Goal: Task Accomplishment & Management: Manage account settings

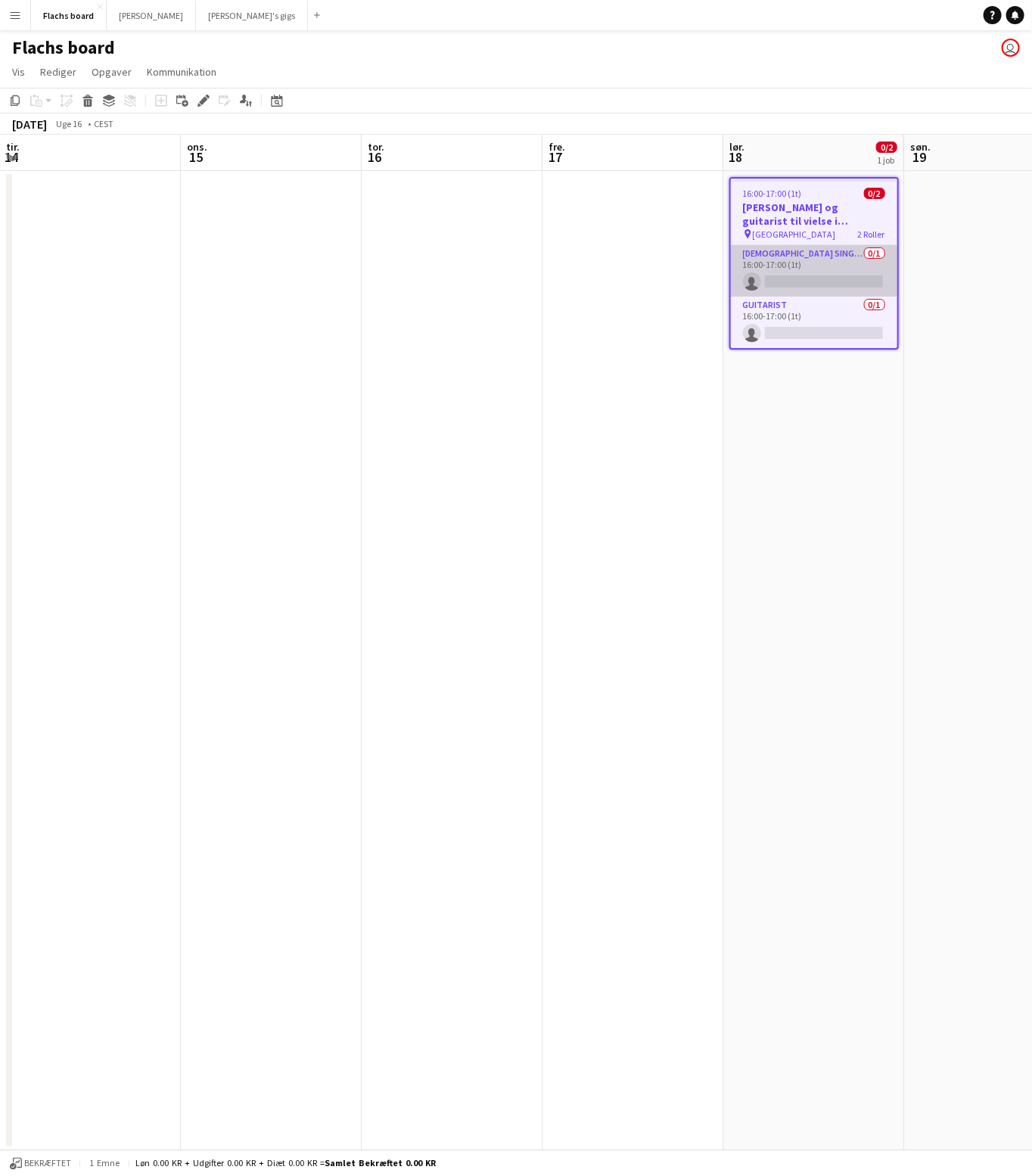
scroll to position [0, 407]
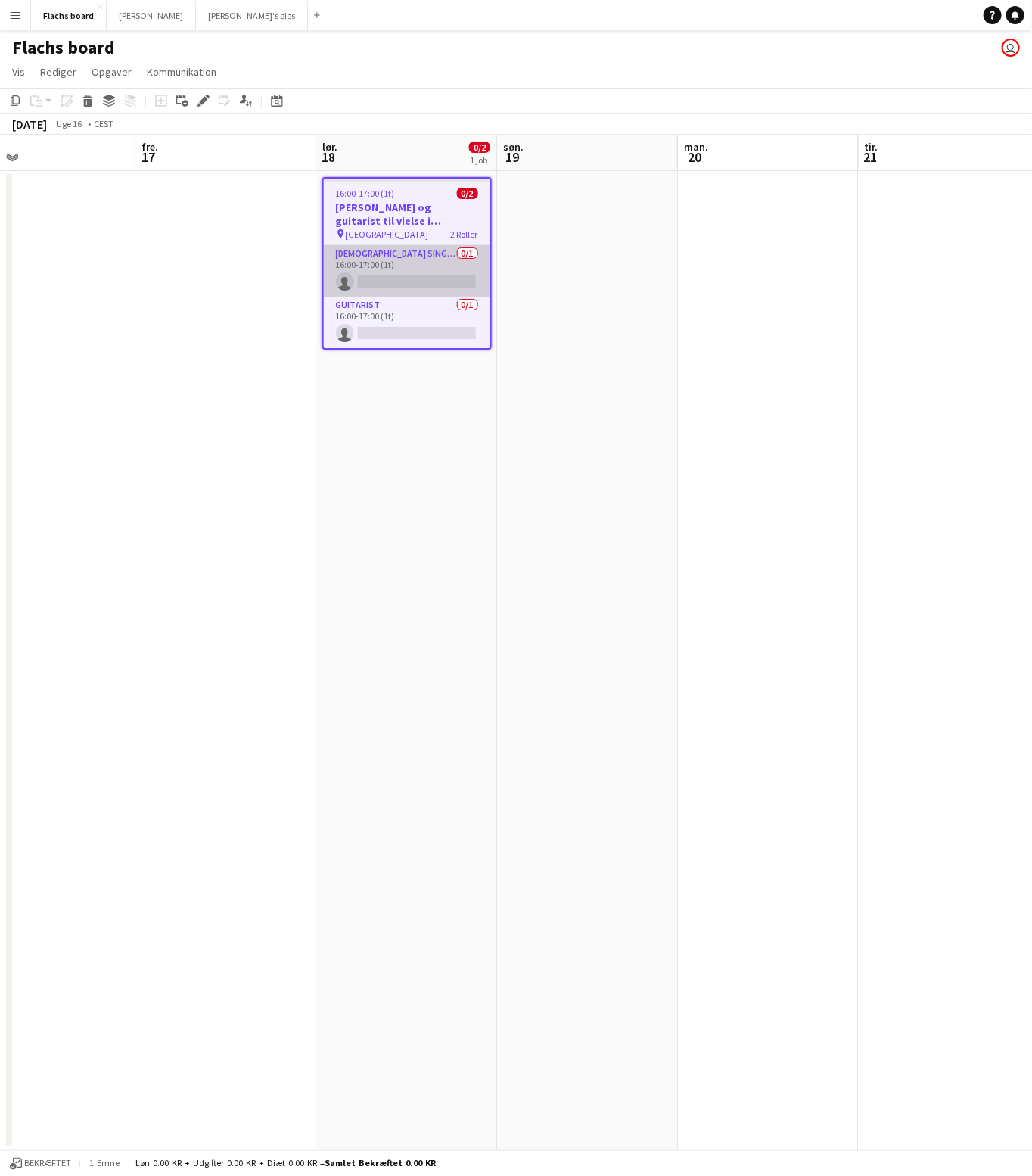
click at [406, 273] on app-card-role "[DEMOGRAPHIC_DATA] Singer 0/1 16:00-17:00 (1t) single-neutral-actions" at bounding box center [406, 270] width 166 height 52
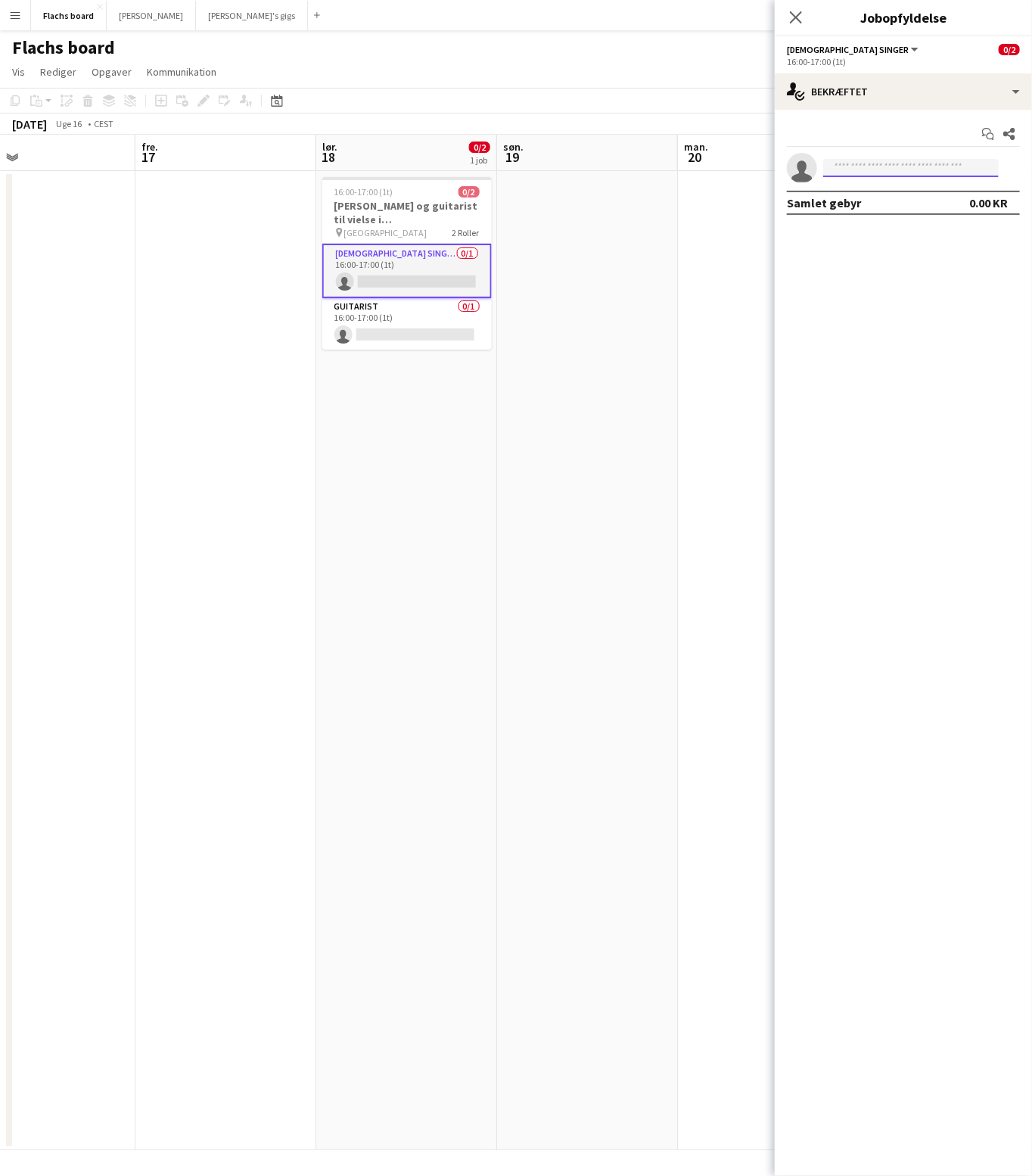
click at [886, 161] on input at bounding box center [911, 168] width 176 height 19
type input "********"
click at [884, 207] on span "[PHONE_NUMBER]" at bounding box center [910, 213] width 151 height 12
click at [566, 124] on div "[DATE] Uge 16 • CEST" at bounding box center [516, 123] width 1032 height 21
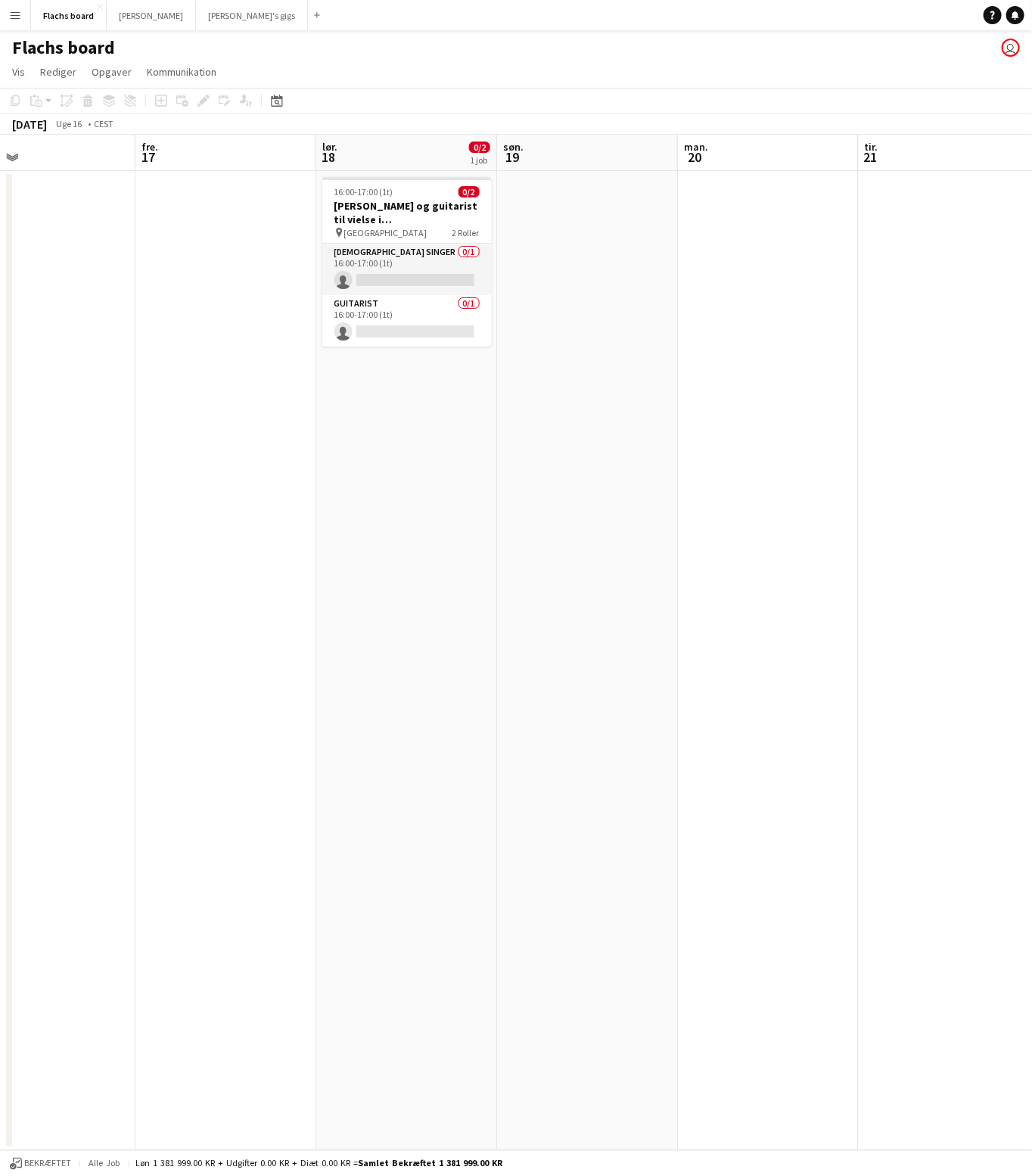
click at [24, 8] on button "Menu" at bounding box center [15, 15] width 30 height 30
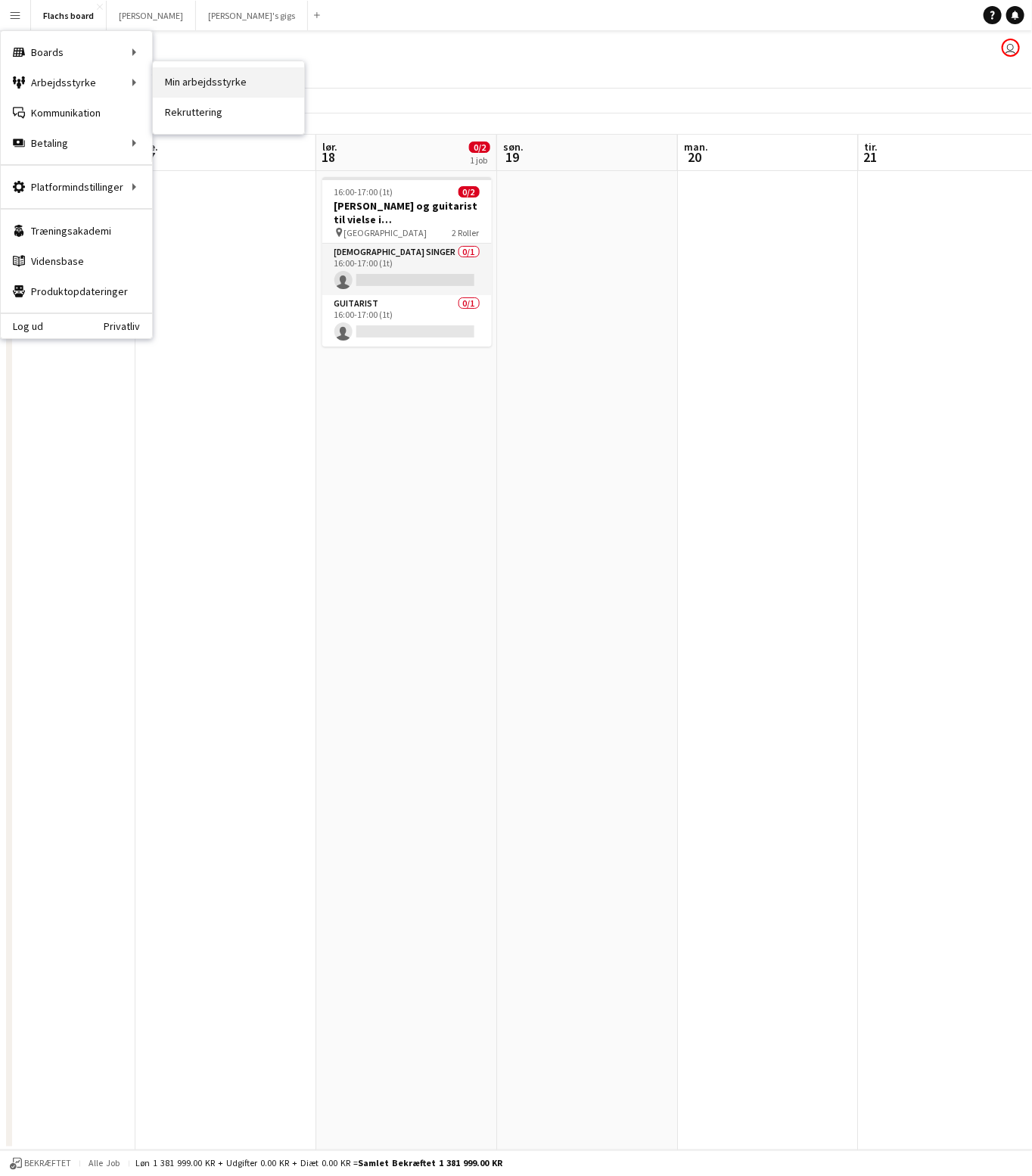
click at [219, 83] on link "Min arbejdsstyrke" at bounding box center [228, 83] width 151 height 30
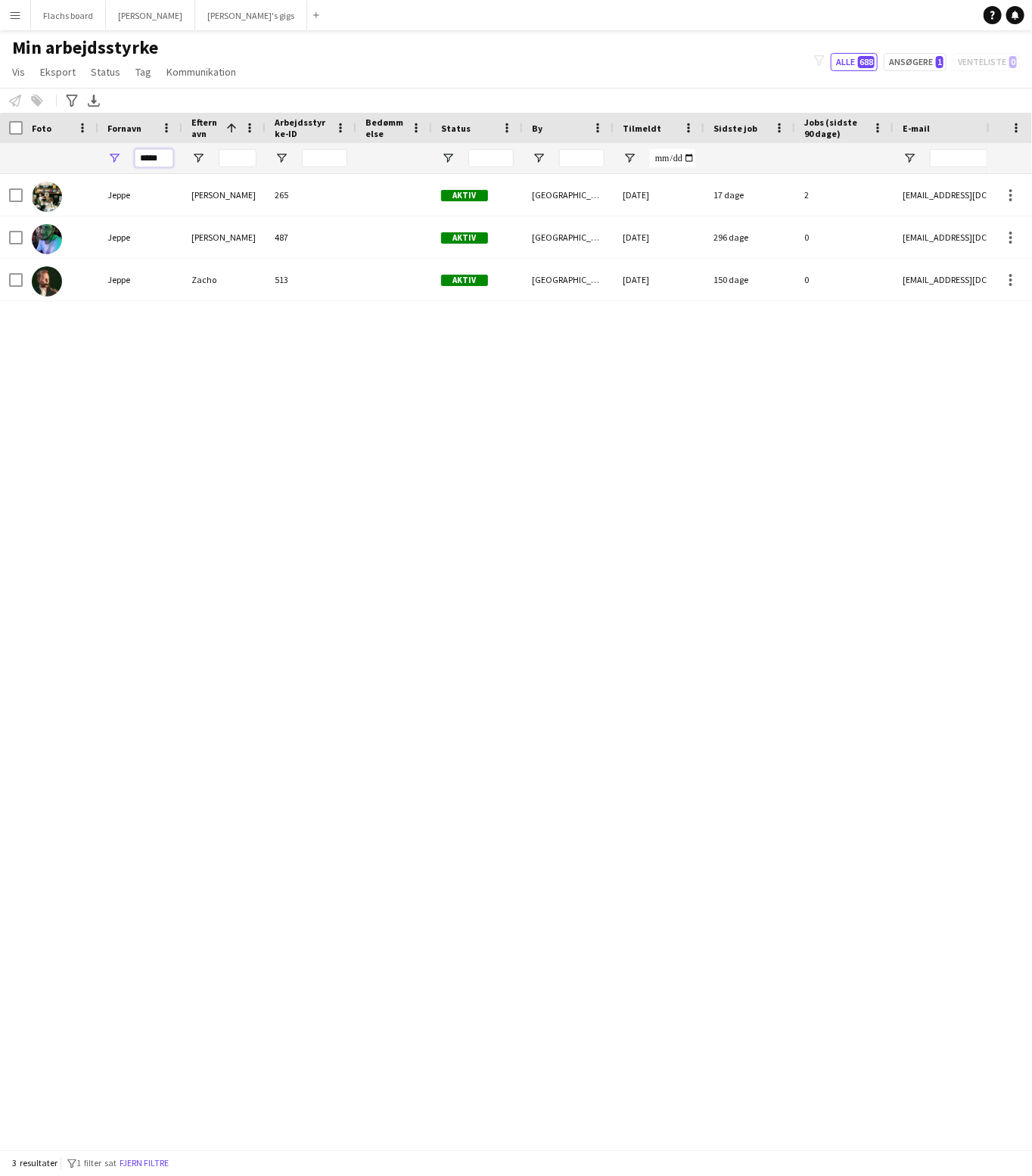
click at [161, 162] on input "*****" at bounding box center [154, 158] width 39 height 19
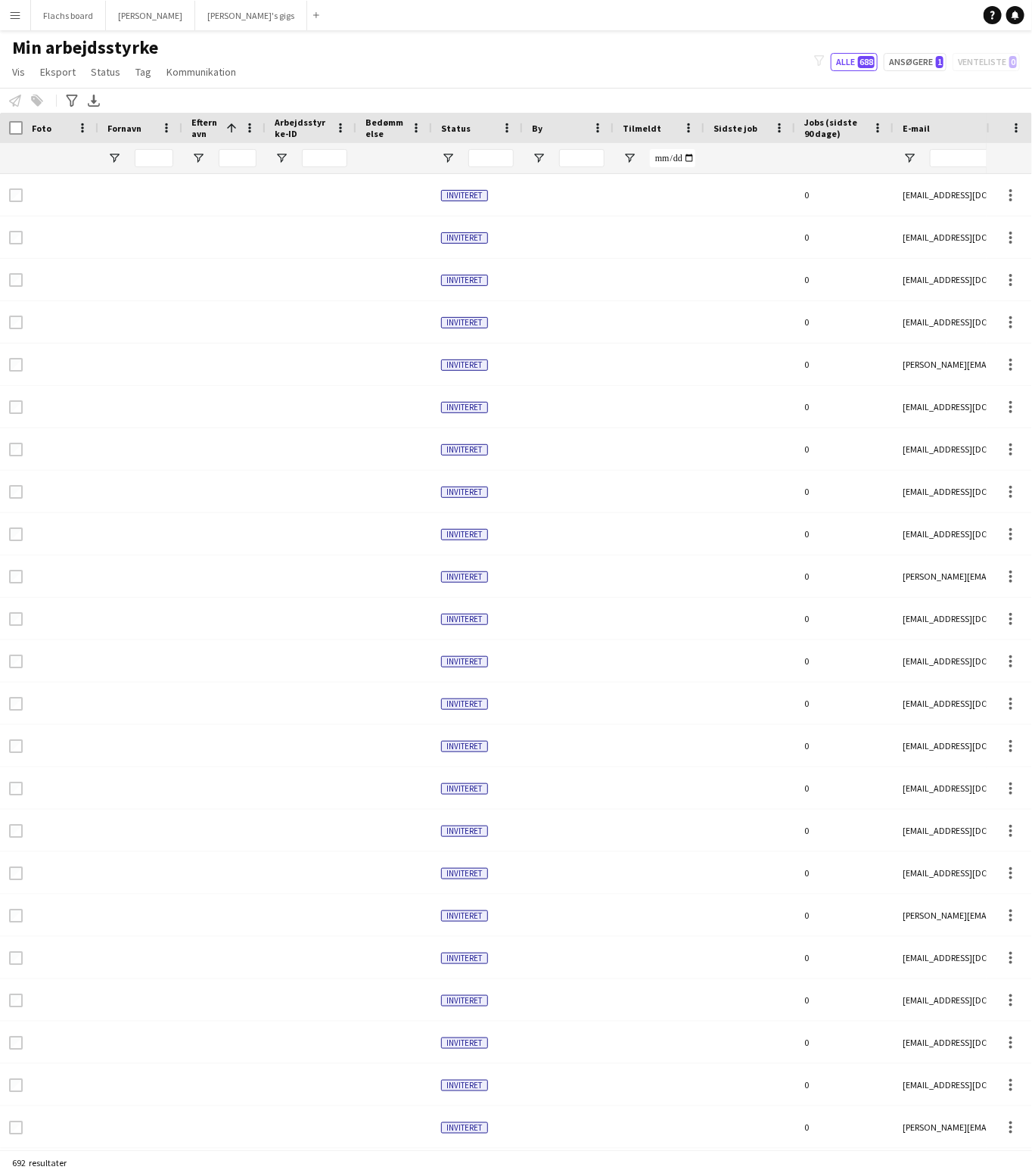
click at [235, 170] on div at bounding box center [237, 158] width 38 height 30
click at [235, 164] on input "Efternavn Filter Input" at bounding box center [237, 158] width 38 height 19
type input "*"
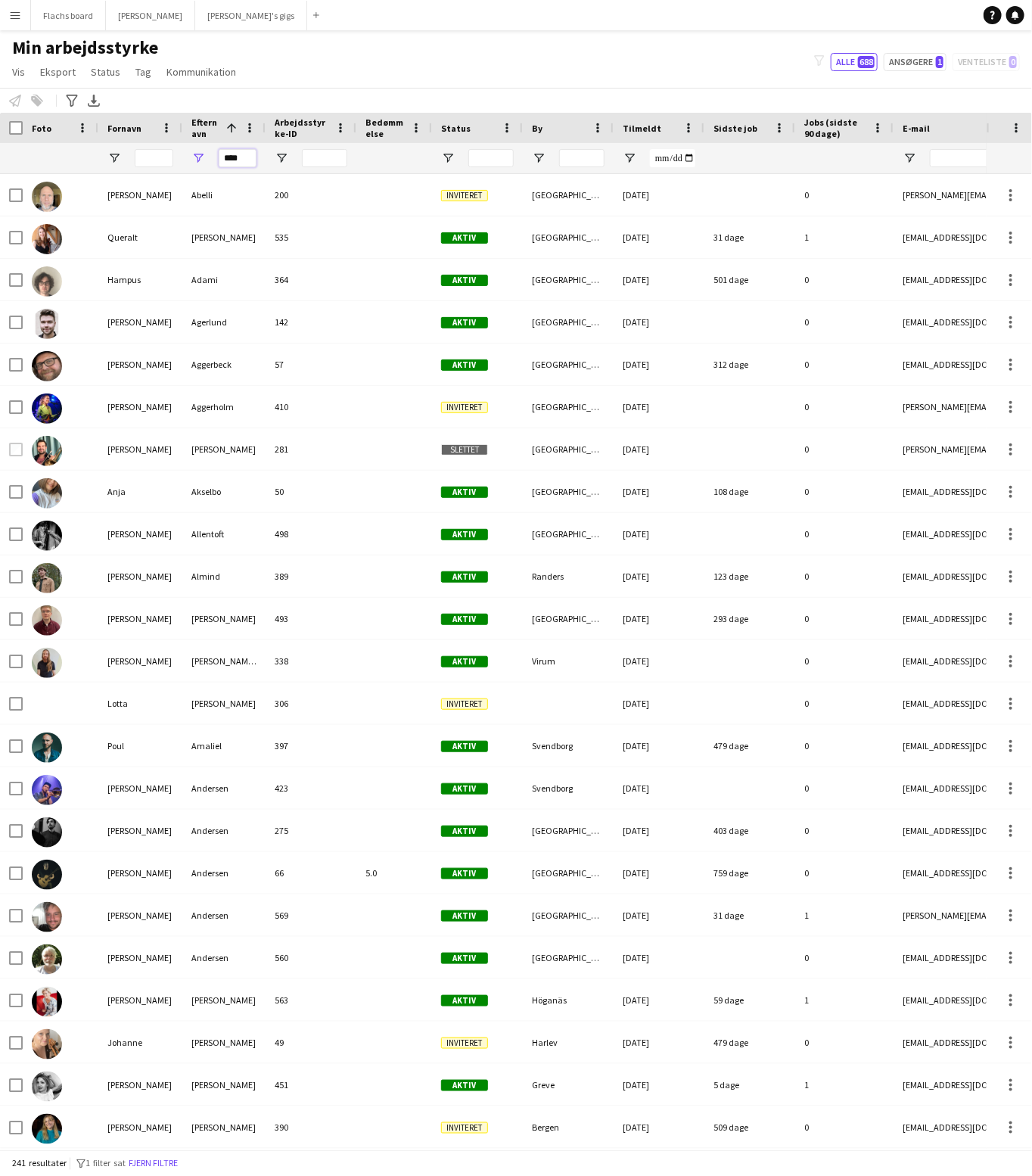
type input "*****"
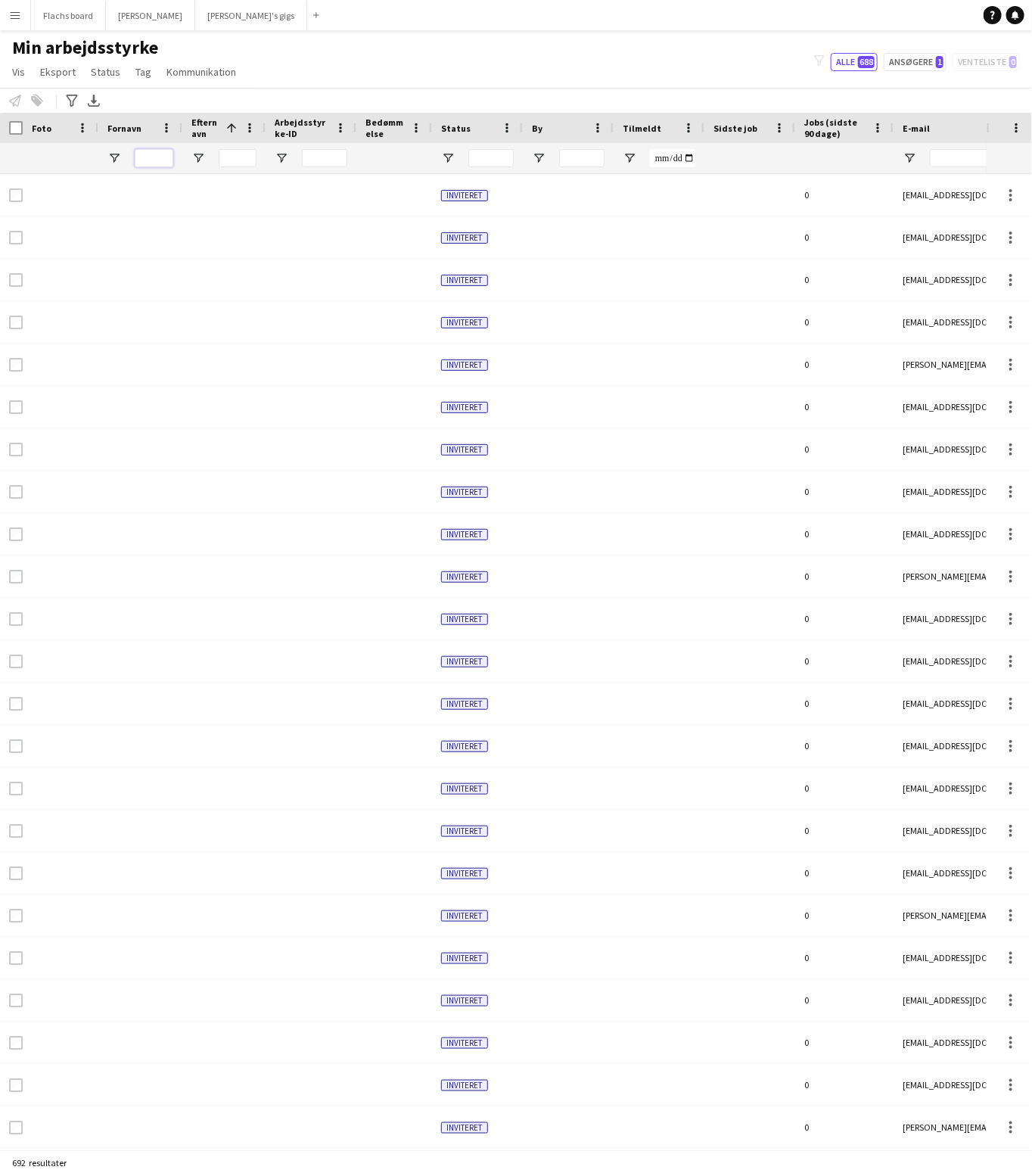
click at [149, 160] on input "Fornavn Filter Input" at bounding box center [154, 158] width 39 height 19
type input "********"
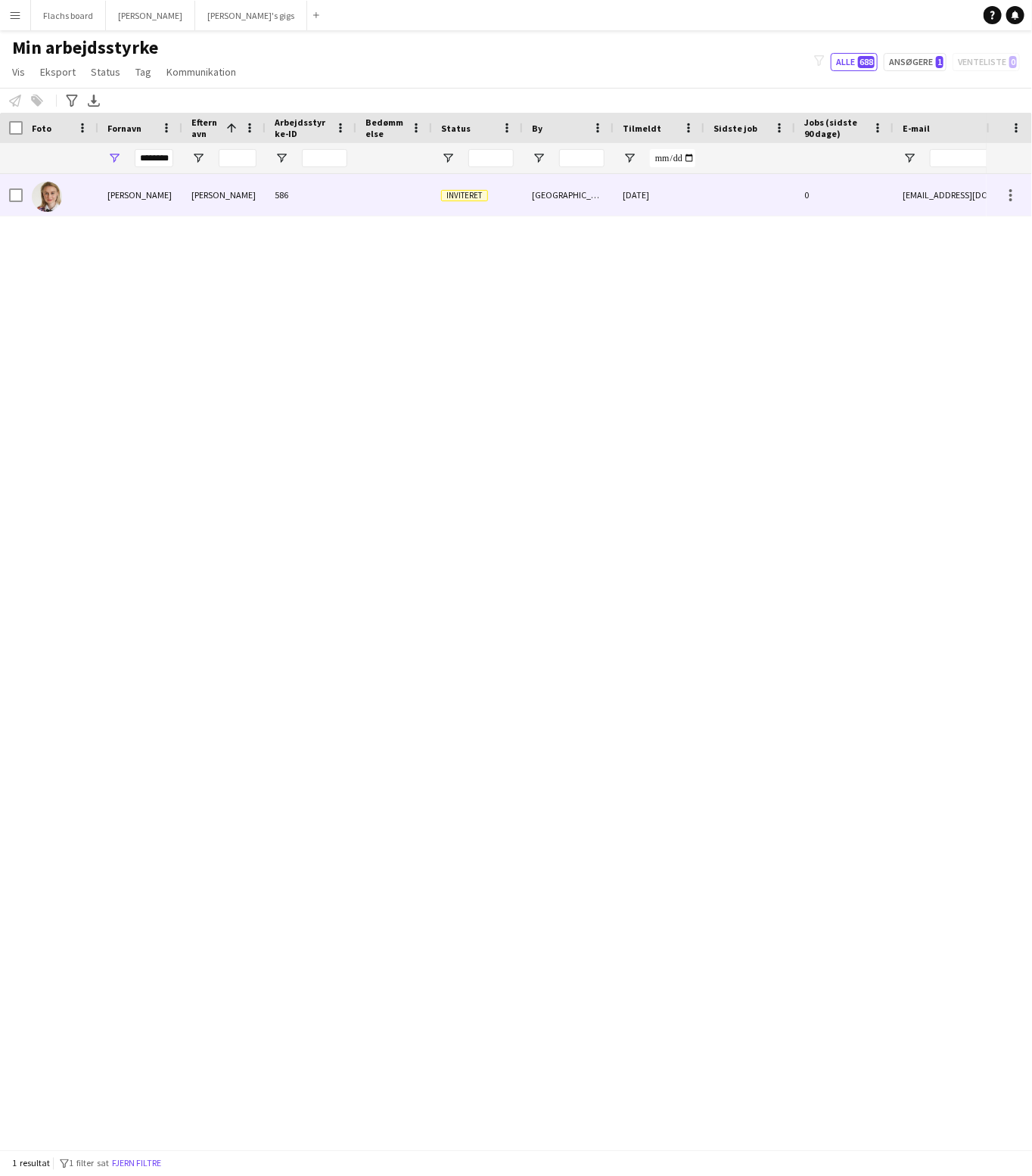
click at [258, 197] on div "[PERSON_NAME]" at bounding box center [224, 194] width 84 height 41
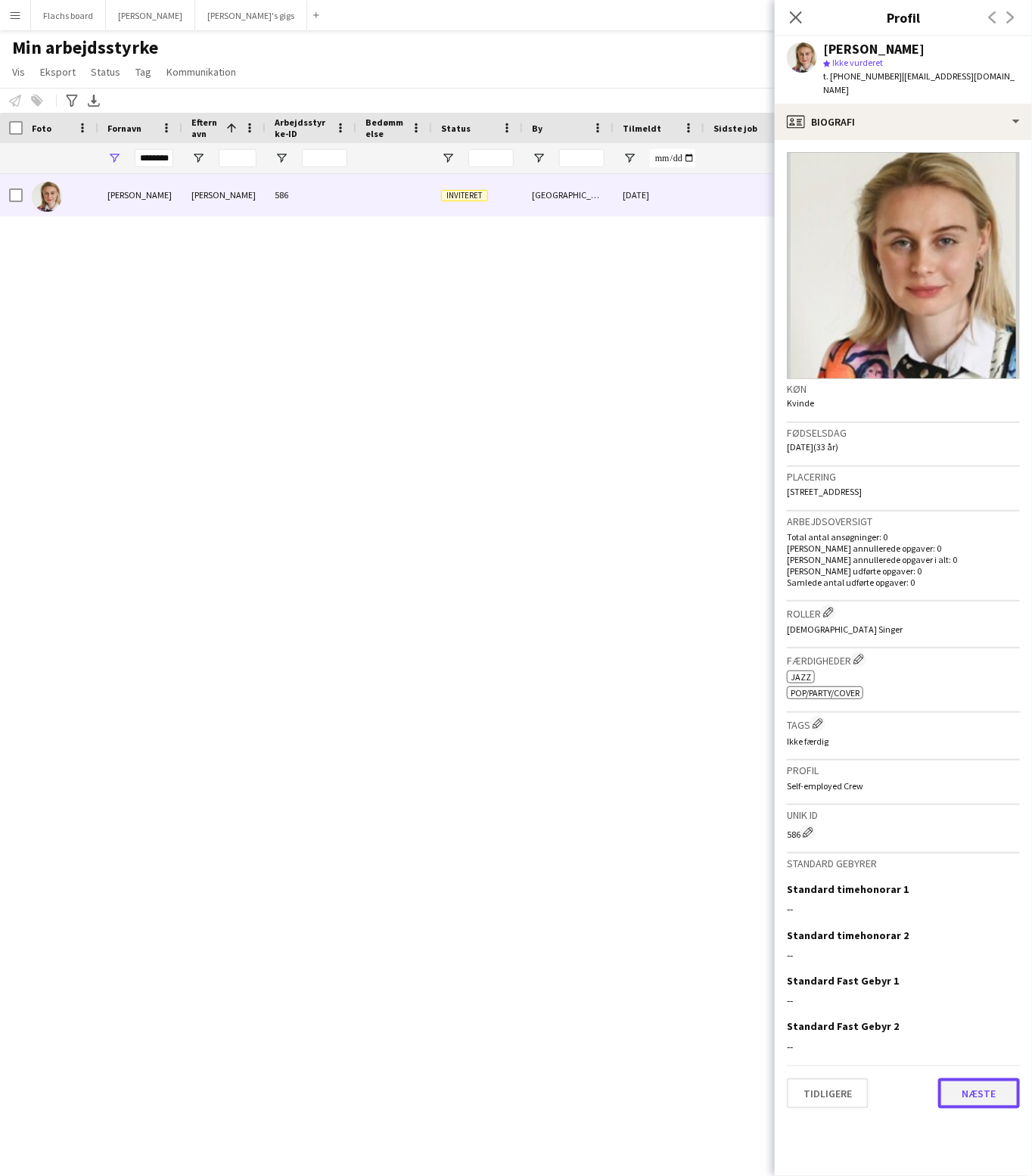
click at [959, 1079] on button "Næste" at bounding box center [979, 1094] width 82 height 30
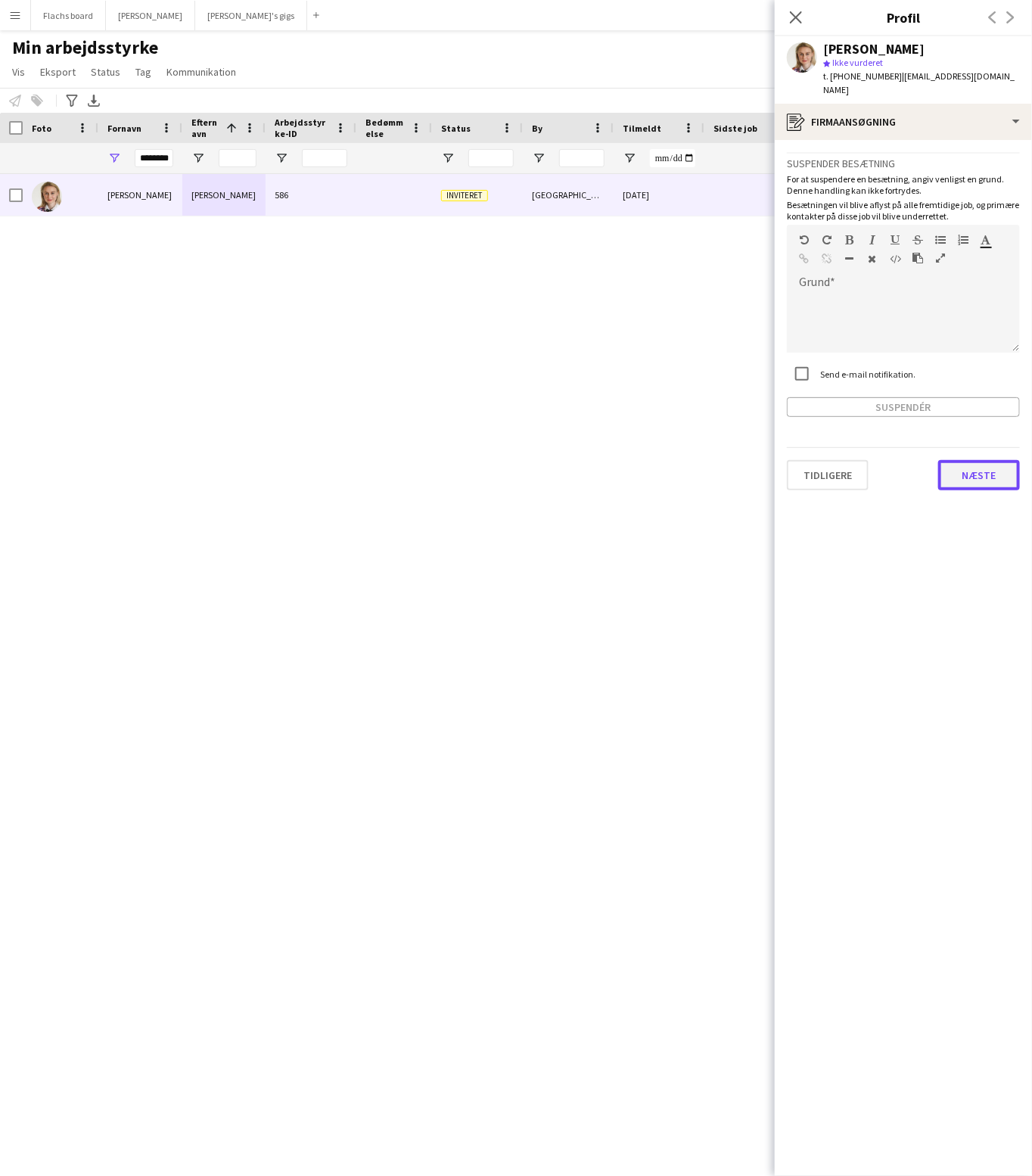
click at [985, 460] on button "Næste" at bounding box center [979, 476] width 82 height 30
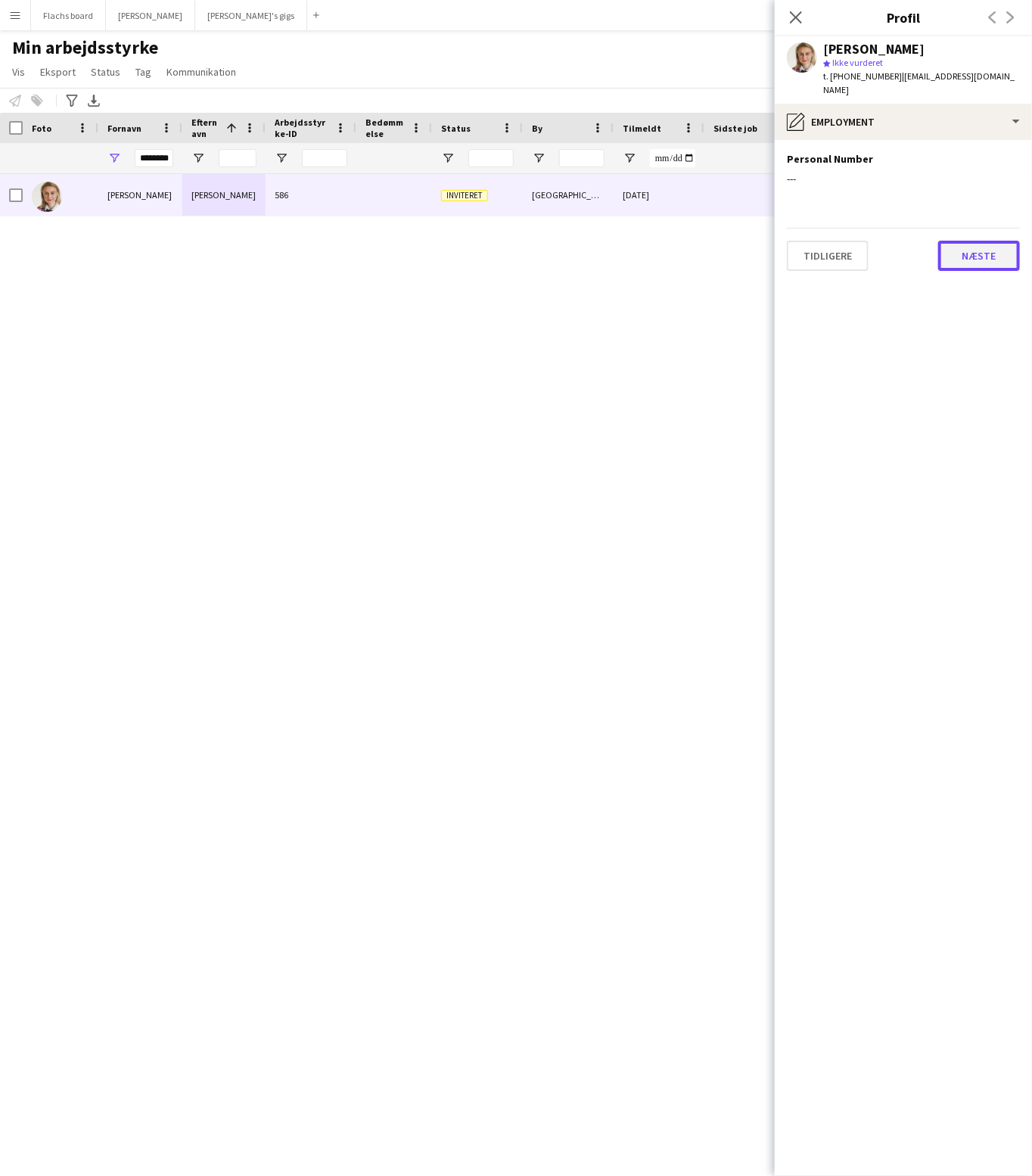
click at [998, 253] on button "Næste" at bounding box center [979, 256] width 82 height 30
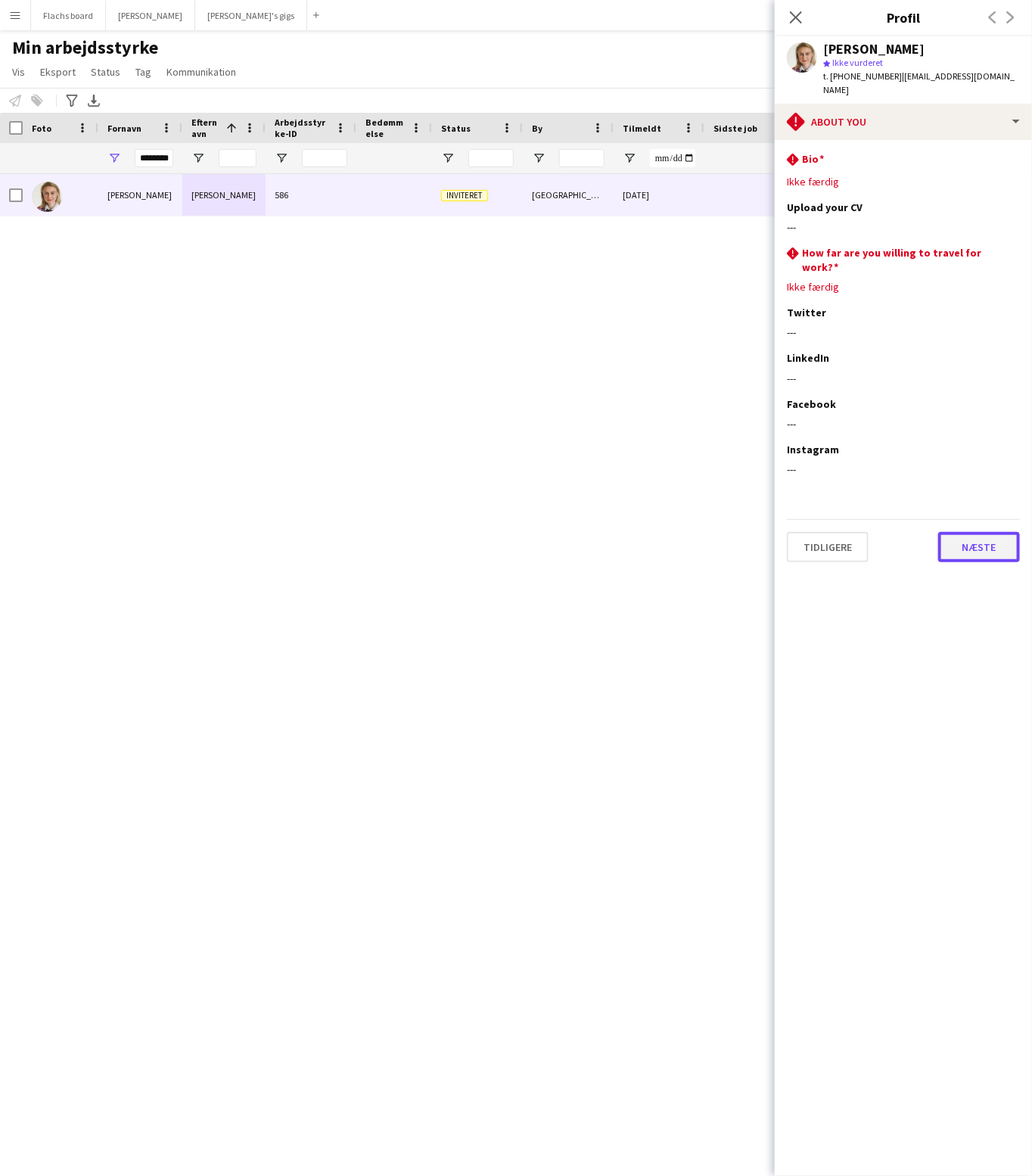
click at [979, 532] on button "Næste" at bounding box center [979, 547] width 82 height 30
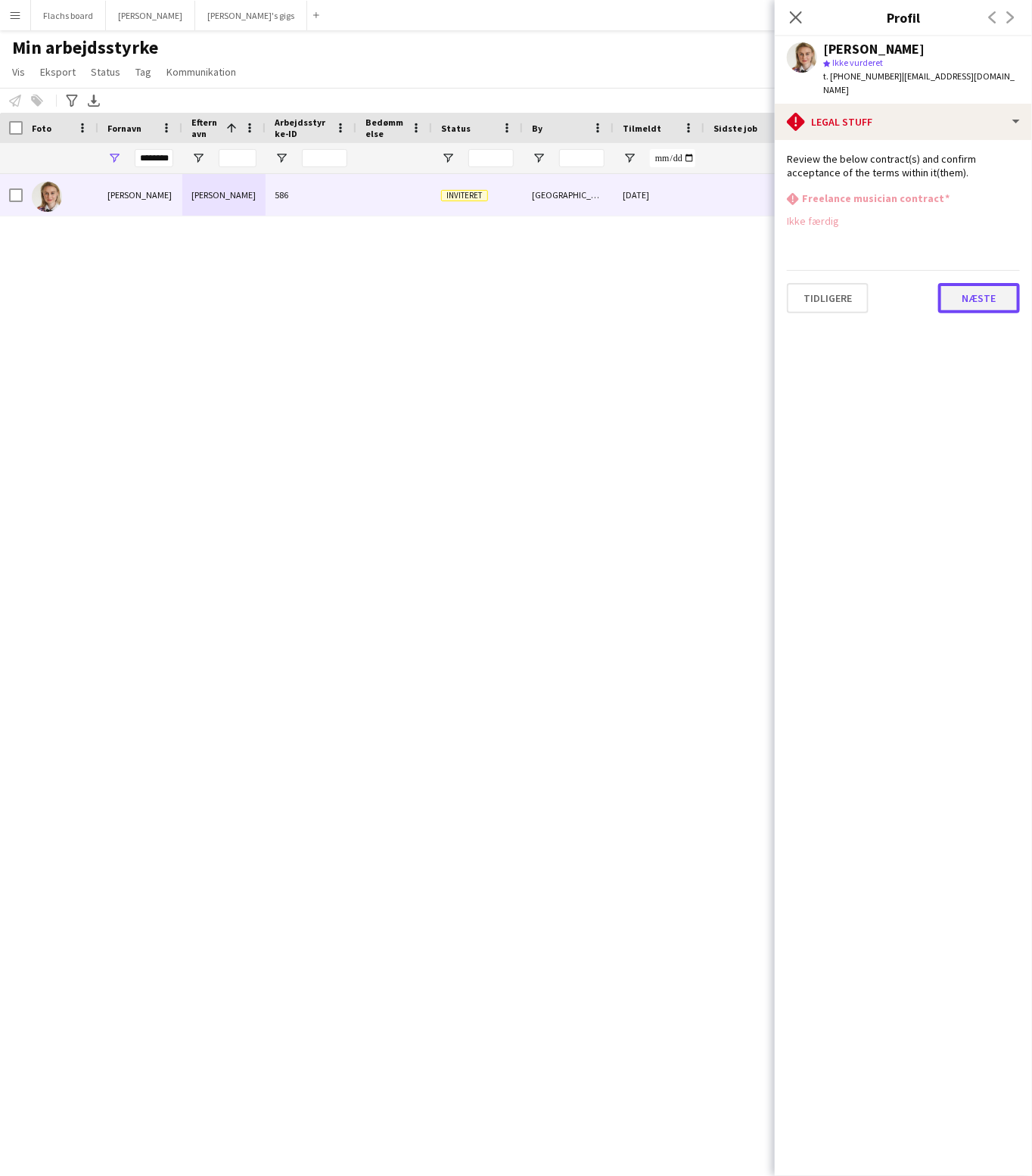
click at [986, 283] on button "Næste" at bounding box center [979, 298] width 82 height 30
